Goal: Task Accomplishment & Management: Complete application form

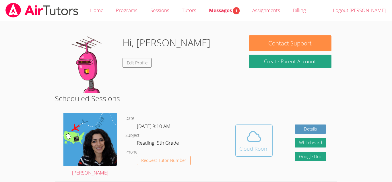
click at [259, 152] on button "Cloud Room" at bounding box center [253, 140] width 37 height 32
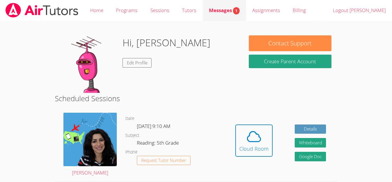
click at [237, 11] on span "1" at bounding box center [236, 10] width 7 height 7
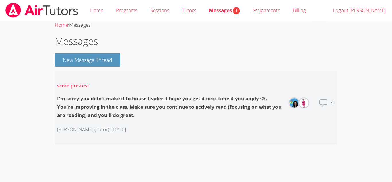
click at [321, 101] on icon at bounding box center [323, 102] width 9 height 9
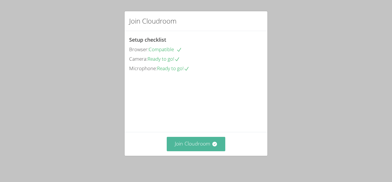
click at [198, 143] on button "Join Cloudroom" at bounding box center [196, 143] width 59 height 14
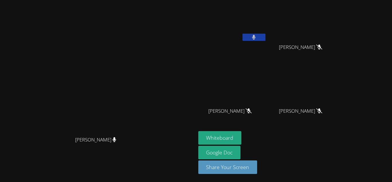
click at [265, 34] on button at bounding box center [253, 37] width 23 height 7
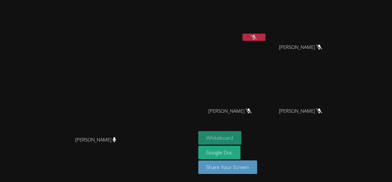
click at [241, 138] on button "Whiteboard" at bounding box center [219, 137] width 43 height 13
click at [265, 39] on button at bounding box center [253, 37] width 23 height 7
click at [265, 35] on button at bounding box center [253, 37] width 23 height 7
click at [265, 38] on button at bounding box center [253, 37] width 23 height 7
click at [257, 37] on icon at bounding box center [254, 37] width 6 height 5
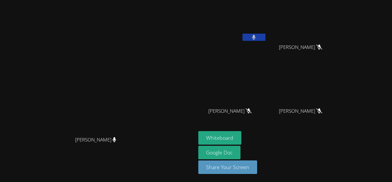
click at [265, 37] on button at bounding box center [253, 37] width 23 height 7
click at [265, 39] on button at bounding box center [253, 37] width 23 height 7
click at [265, 37] on button at bounding box center [253, 37] width 23 height 7
click at [141, 83] on video at bounding box center [98, 80] width 86 height 108
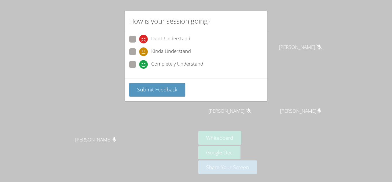
click at [159, 65] on span "Completely Understand" at bounding box center [177, 64] width 52 height 9
click at [144, 65] on input "Completely Understand" at bounding box center [141, 63] width 5 height 5
radio input "true"
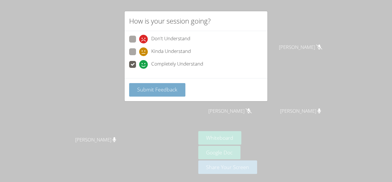
click at [175, 93] on button "Submit Feedback" at bounding box center [157, 89] width 56 height 13
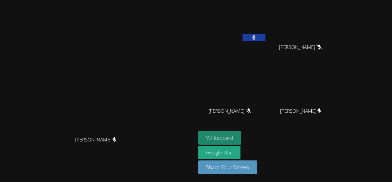
click at [241, 139] on button "Whiteboard" at bounding box center [219, 137] width 43 height 13
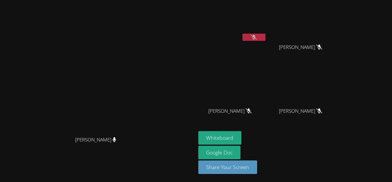
click at [265, 39] on button at bounding box center [253, 37] width 23 height 7
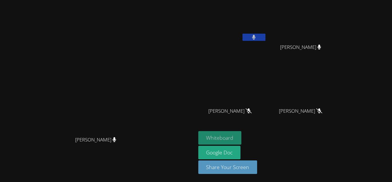
click at [241, 134] on button "Whiteboard" at bounding box center [219, 137] width 43 height 13
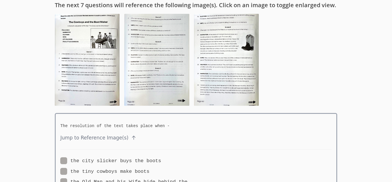
scroll to position [46, 0]
click at [131, 137] on icon at bounding box center [134, 138] width 6 height 6
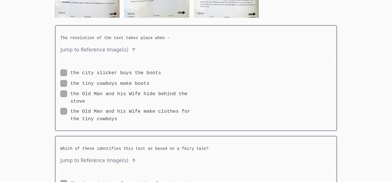
click at [132, 50] on icon at bounding box center [133, 50] width 3 height 4
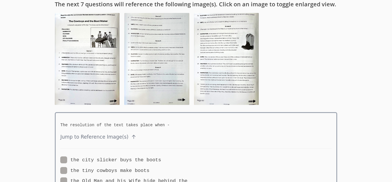
click at [92, 36] on img at bounding box center [87, 59] width 65 height 92
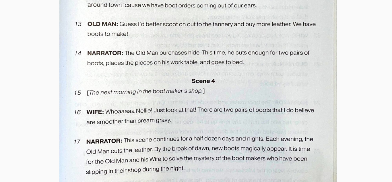
scroll to position [612, 0]
click at [122, 48] on img at bounding box center [198, 45] width 278 height 393
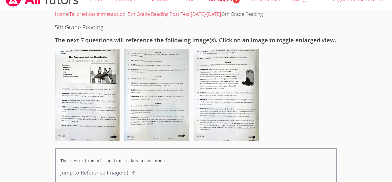
scroll to position [10, 0]
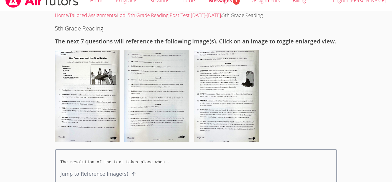
click at [106, 93] on img at bounding box center [87, 96] width 65 height 92
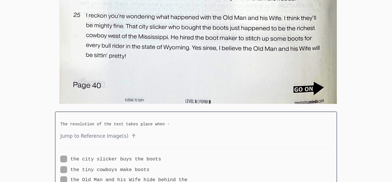
scroll to position [1147, 0]
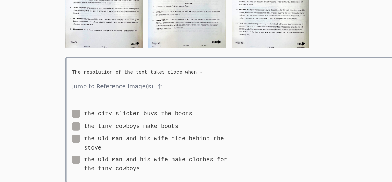
scroll to position [83, 0]
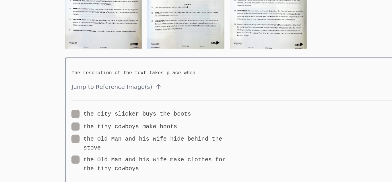
click at [118, 126] on label "the city slicker buys the boots" at bounding box center [110, 123] width 101 height 7
click at [161, 125] on input "the city slicker buys the boots" at bounding box center [163, 122] width 5 height 5
radio input "true"
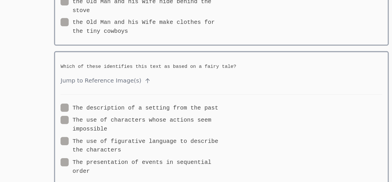
scroll to position [199, 0]
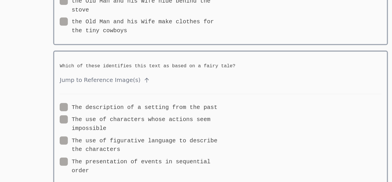
click at [171, 164] on label "The presentation of events in sequential order" at bounding box center [128, 167] width 136 height 15
click at [90, 164] on input "The presentation of events in sequential order" at bounding box center [87, 162] width 5 height 5
radio input "true"
click at [161, 130] on label "The use of characters whose actions seem impossible" at bounding box center [128, 132] width 136 height 15
click at [104, 130] on input "The use of characters whose actions seem impossible" at bounding box center [101, 127] width 5 height 5
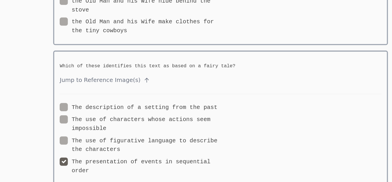
radio input "true"
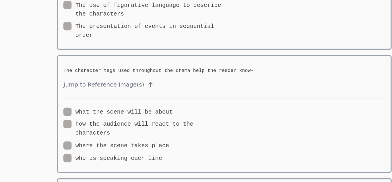
scroll to position [313, 0]
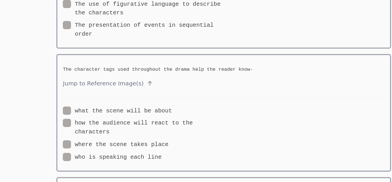
click at [147, 148] on label "where the scene takes place" at bounding box center [104, 149] width 89 height 7
click at [149, 148] on input "where the scene takes place" at bounding box center [151, 148] width 5 height 5
radio input "true"
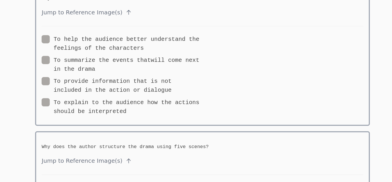
scroll to position [477, 0]
click at [219, 82] on div "To help the audience better understand the feelings of the characters To summar…" at bounding box center [195, 92] width 271 height 71
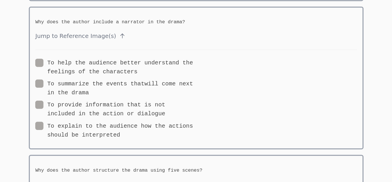
scroll to position [478, 0]
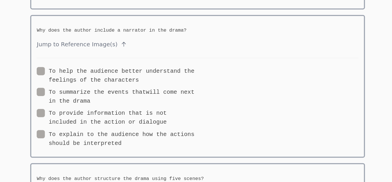
click at [182, 65] on label "To help the audience better understand the feelings of the characters" at bounding box center [128, 63] width 136 height 15
click at [151, 61] on input "To help the audience better understand the feelings of the characters" at bounding box center [148, 58] width 5 height 5
radio input "true"
click at [164, 79] on label "To summarize the events thatwill come next in the drama" at bounding box center [128, 81] width 136 height 15
click at [110, 79] on input "To summarize the events thatwill come next in the drama" at bounding box center [108, 76] width 5 height 5
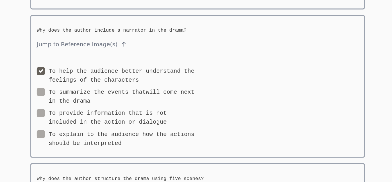
radio input "true"
click at [179, 94] on label "To provide information that is not included in the action or dialogue" at bounding box center [128, 99] width 136 height 15
click at [175, 94] on input "To provide information that is not included in the action or dialogue" at bounding box center [172, 94] width 5 height 5
radio input "true"
click at [168, 71] on label "To help the audience better understand the feelings of the characters" at bounding box center [128, 63] width 136 height 15
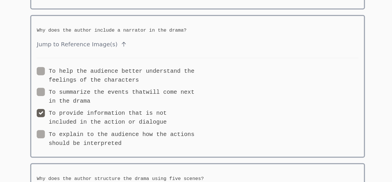
click at [151, 61] on input "To help the audience better understand the feelings of the characters" at bounding box center [148, 58] width 5 height 5
radio input "true"
click at [147, 117] on label "To explain to the audience how the actions should be interpreted" at bounding box center [128, 117] width 136 height 15
click at [136, 114] on input "To explain to the audience how the actions should be interpreted" at bounding box center [134, 112] width 5 height 5
radio input "true"
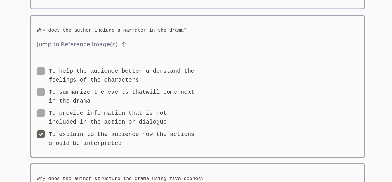
click at [104, 77] on label "To summarize the events thatwill come next in the drama" at bounding box center [128, 81] width 136 height 15
click at [106, 77] on input "To summarize the events thatwill come next in the drama" at bounding box center [108, 76] width 5 height 5
radio input "true"
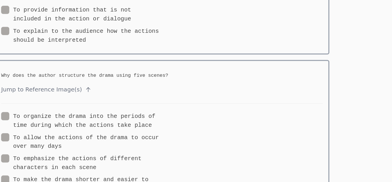
scroll to position [537, 0]
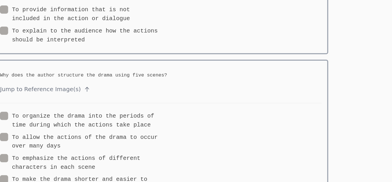
click at [167, 124] on label "To organize the drama into the periods of time during which the actions take pl…" at bounding box center [128, 129] width 136 height 15
click at [187, 124] on input "To organize the drama into the periods of time during which the actions take pl…" at bounding box center [189, 124] width 5 height 5
radio input "true"
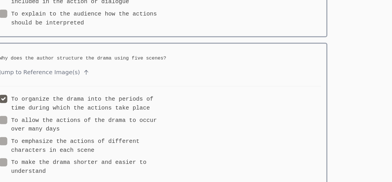
scroll to position [551, 0]
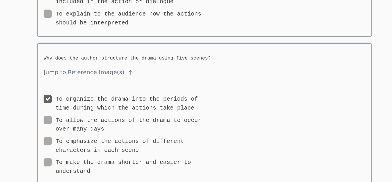
click at [87, 114] on label "To organize the drama into the periods of time during which the actions take pl…" at bounding box center [128, 115] width 136 height 15
click at [187, 112] on input "To organize the drama into the periods of time during which the actions take pl…" at bounding box center [189, 110] width 5 height 5
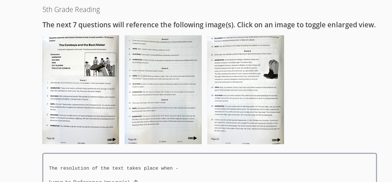
scroll to position [2, 0]
click at [217, 75] on img at bounding box center [226, 103] width 65 height 92
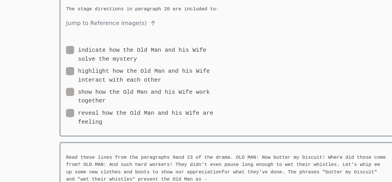
scroll to position [1816, 0]
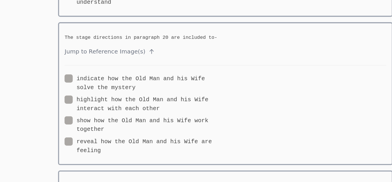
click at [176, 121] on label "reveal how the Old Man and his Wife are feeling" at bounding box center [128, 125] width 136 height 15
click at [96, 121] on input "reveal how the Old Man and his Wife are feeling" at bounding box center [93, 120] width 5 height 5
radio input "true"
click at [185, 73] on label "indicate how the Old Man and his Wife solve the mystery" at bounding box center [128, 72] width 136 height 15
click at [125, 70] on input "indicate how the Old Man and his Wife solve the mystery" at bounding box center [122, 67] width 5 height 5
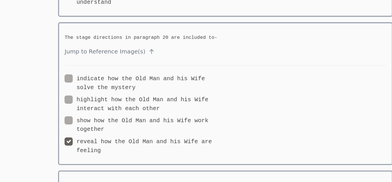
radio input "true"
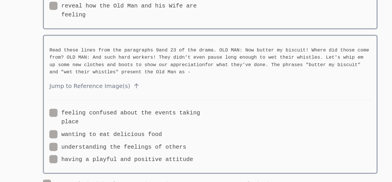
scroll to position [1905, 0]
click at [172, 122] on label "feeling confused about the events taking place" at bounding box center [128, 126] width 136 height 15
click at [90, 122] on input "feeling confused about the events taking place" at bounding box center [87, 121] width 5 height 5
radio input "true"
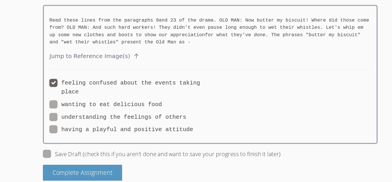
scroll to position [1937, 0]
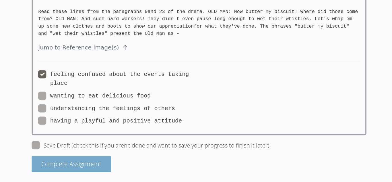
click at [114, 165] on button "Complete Assignment" at bounding box center [88, 165] width 67 height 13
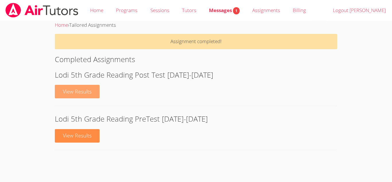
click at [94, 93] on link "View Results" at bounding box center [77, 91] width 45 height 13
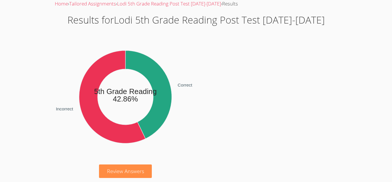
scroll to position [26, 0]
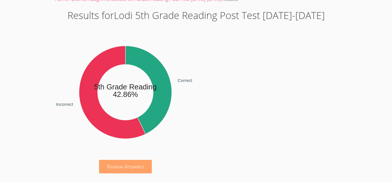
click at [136, 170] on link "Review Answers" at bounding box center [125, 165] width 53 height 13
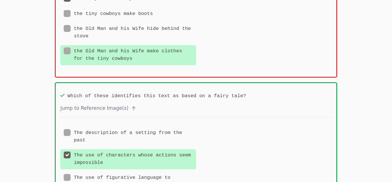
scroll to position [216, 0]
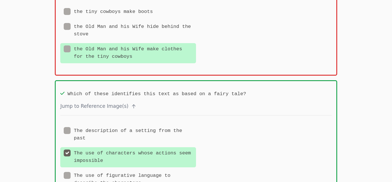
click at [153, 118] on div "Which of these identifies this text as based on a fairy tale? Jump to Reference…" at bounding box center [196, 152] width 282 height 144
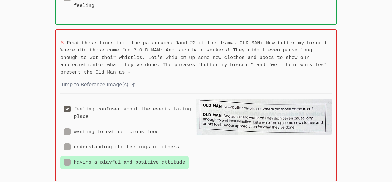
scroll to position [1001, 0]
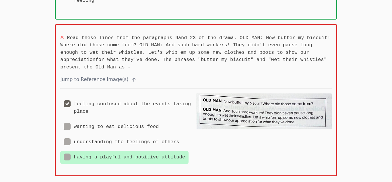
click at [143, 153] on label "having a playful and positive attitude" at bounding box center [124, 156] width 121 height 7
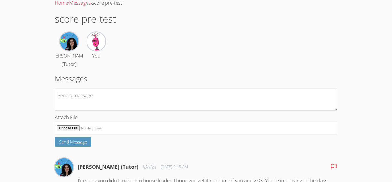
scroll to position [21, 0]
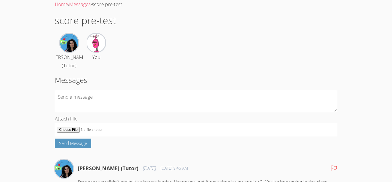
click at [339, 57] on div "Home › Messages › score pre-test score pre-test [PERSON_NAME] (Tutor) You Messa…" at bounding box center [196, 165] width 294 height 330
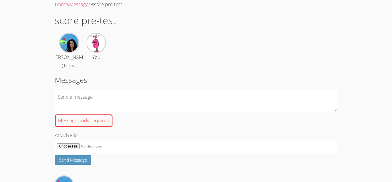
click at [68, 41] on img at bounding box center [69, 43] width 18 height 18
click at [96, 46] on img at bounding box center [96, 43] width 18 height 18
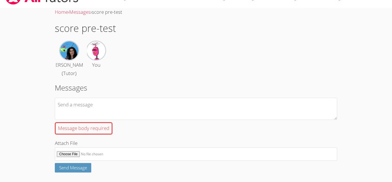
scroll to position [0, 0]
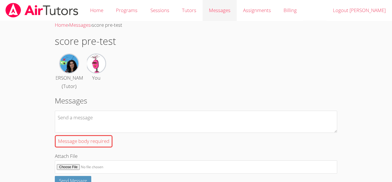
click at [212, 5] on link "Messages" at bounding box center [219, 10] width 34 height 21
